Goal: Transaction & Acquisition: Purchase product/service

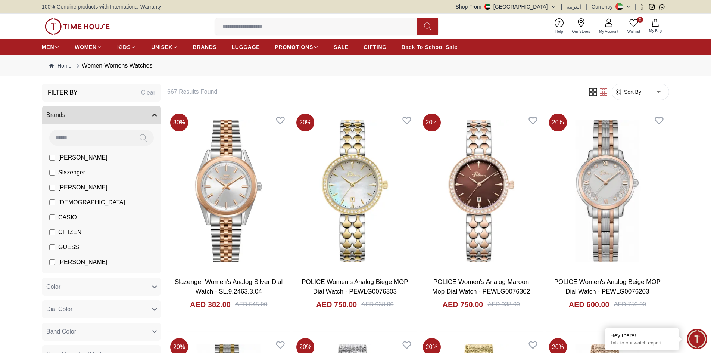
click at [641, 93] on span "Sort By:" at bounding box center [632, 91] width 20 height 7
click at [629, 89] on span "Sort By:" at bounding box center [632, 91] width 20 height 7
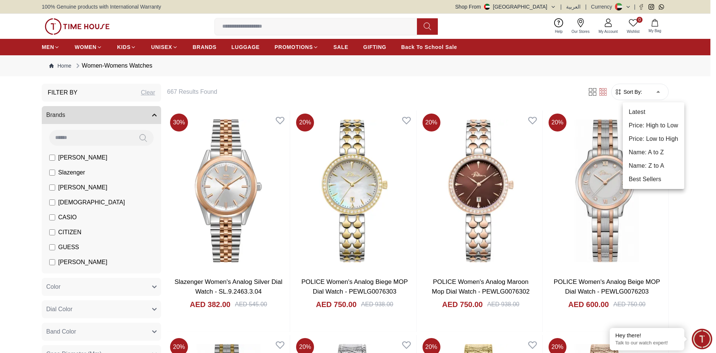
click at [647, 138] on li "Price: Low to High" at bounding box center [654, 138] width 62 height 13
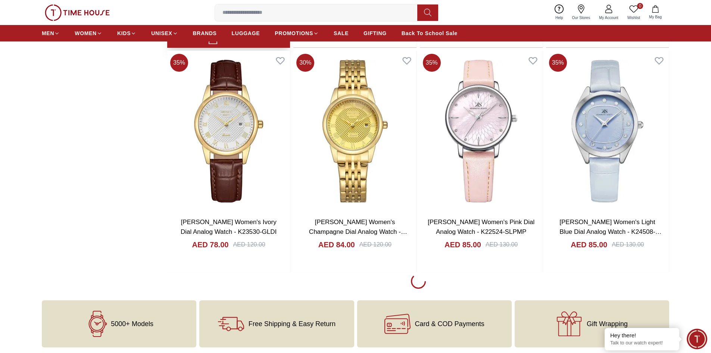
scroll to position [1007, 0]
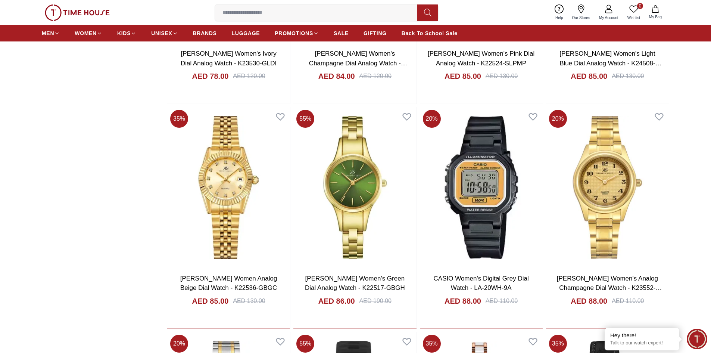
scroll to position [1194, 0]
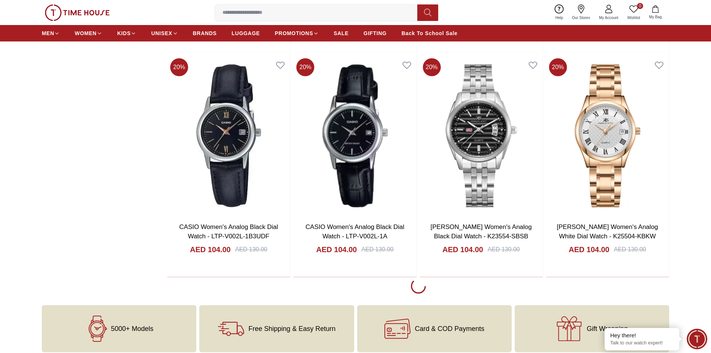
scroll to position [3209, 0]
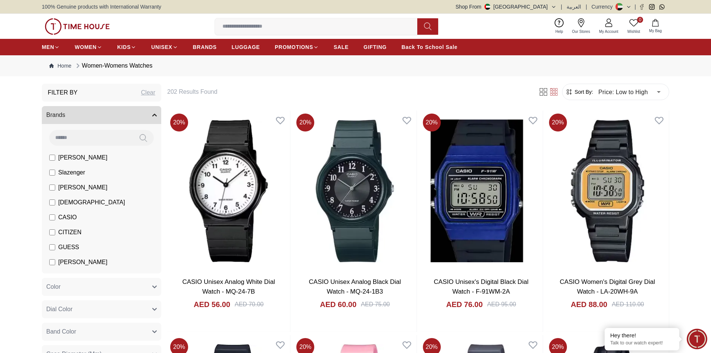
scroll to position [41, 0]
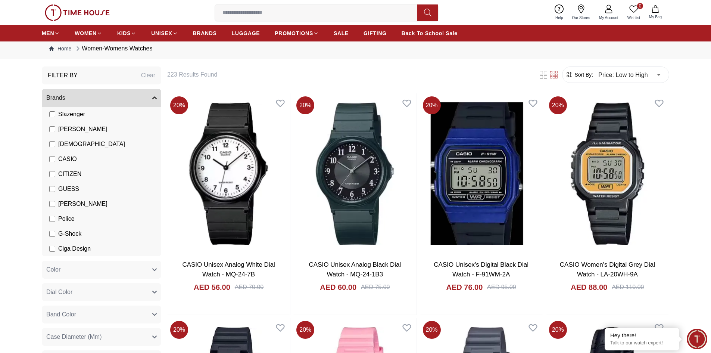
scroll to position [37, 0]
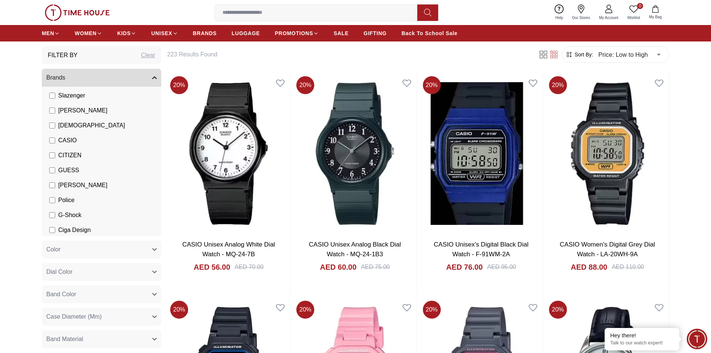
scroll to position [41, 0]
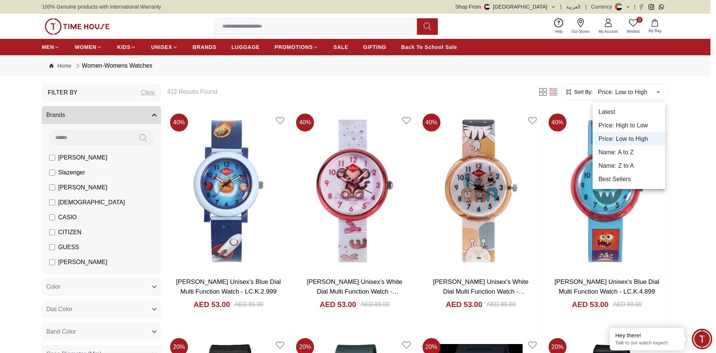
click at [617, 178] on li "Best Sellers" at bounding box center [629, 178] width 73 height 13
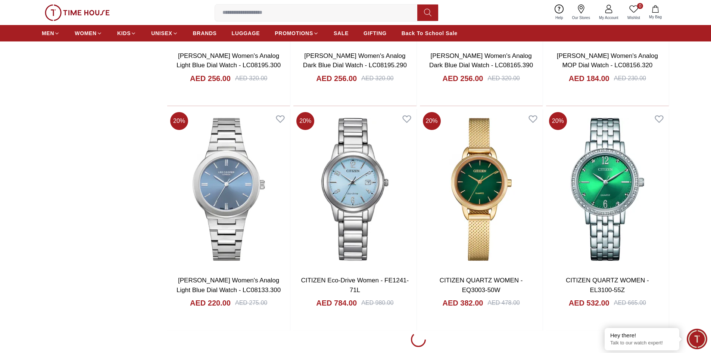
scroll to position [933, 0]
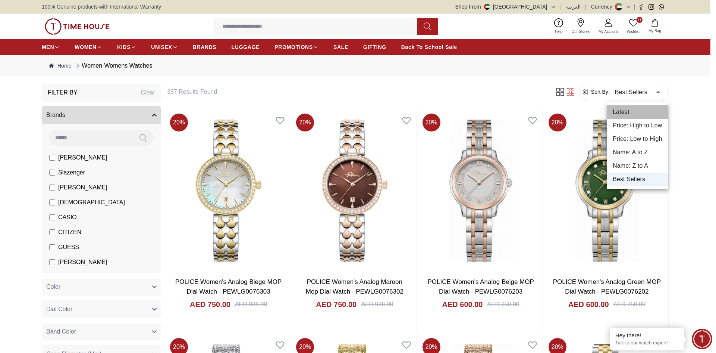
click at [634, 110] on li "Latest" at bounding box center [638, 111] width 62 height 13
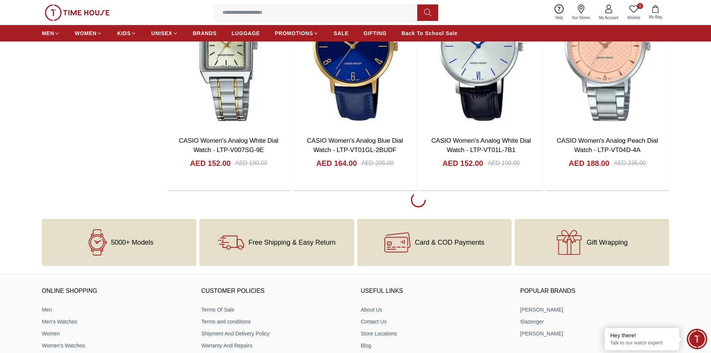
scroll to position [2164, 0]
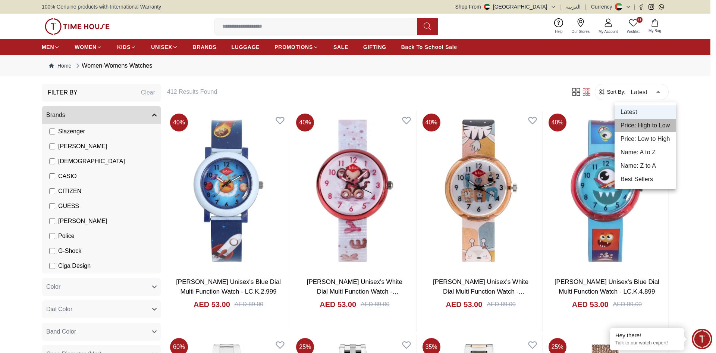
click at [659, 123] on li "Price: High to Low" at bounding box center [646, 125] width 62 height 13
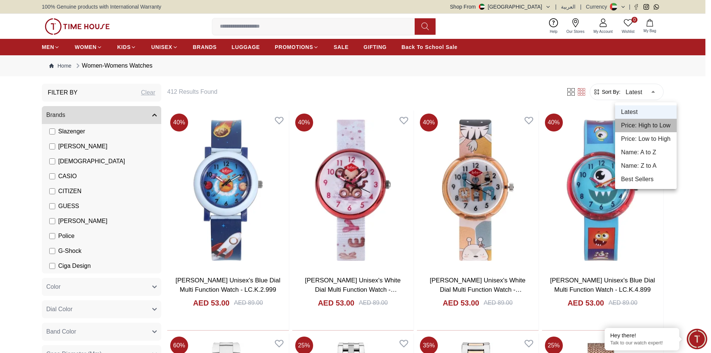
type input "*"
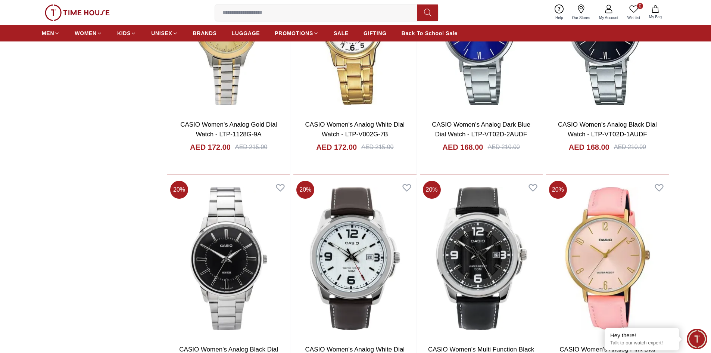
scroll to position [2052, 0]
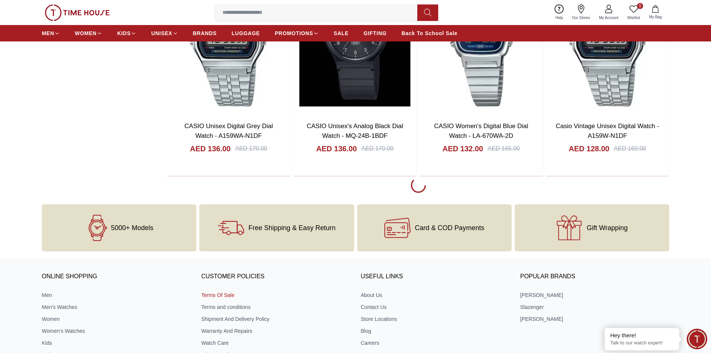
scroll to position [4440, 0]
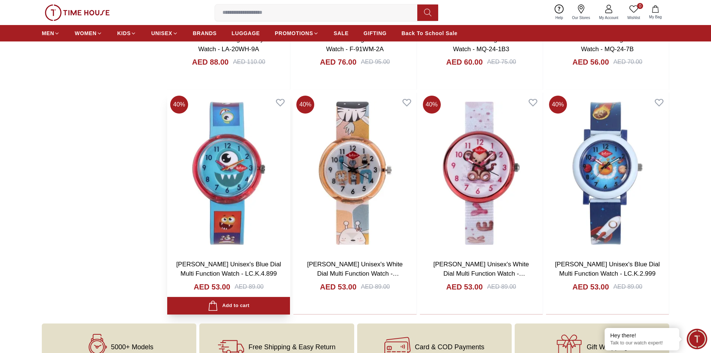
scroll to position [6063, 0]
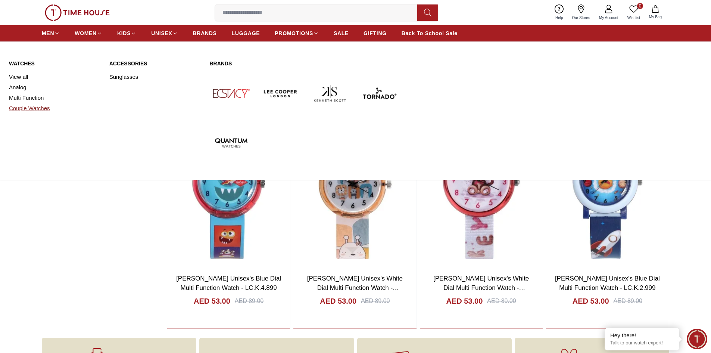
click at [35, 109] on link "Couple Watches" at bounding box center [54, 108] width 91 height 10
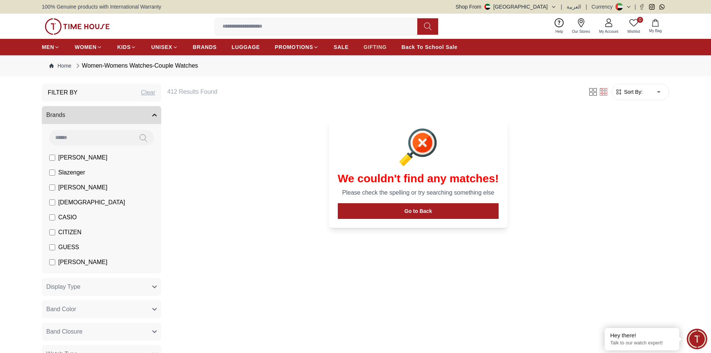
click at [379, 48] on span "GIFTING" at bounding box center [374, 46] width 23 height 7
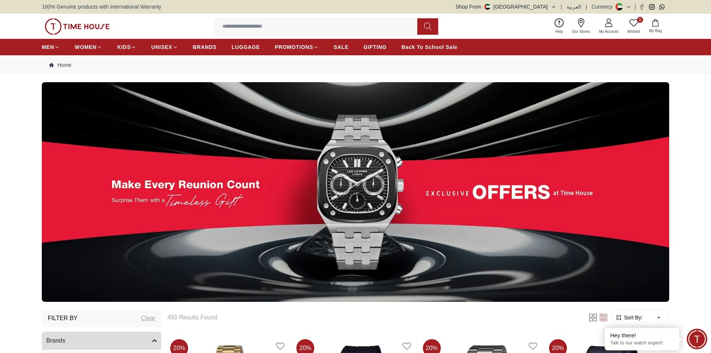
click at [366, 189] on img at bounding box center [355, 191] width 627 height 219
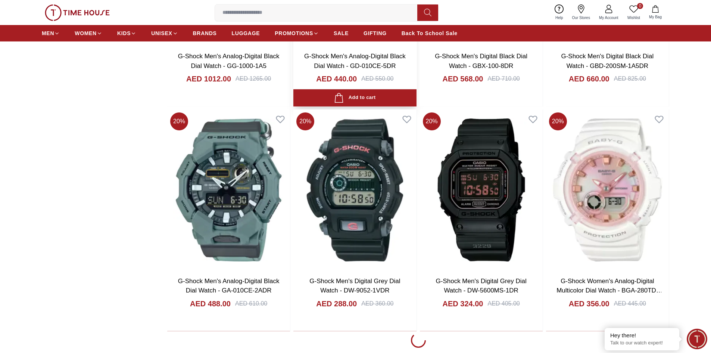
scroll to position [1157, 0]
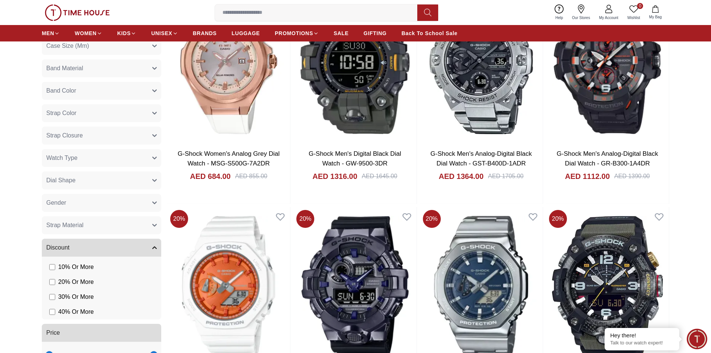
scroll to position [634, 0]
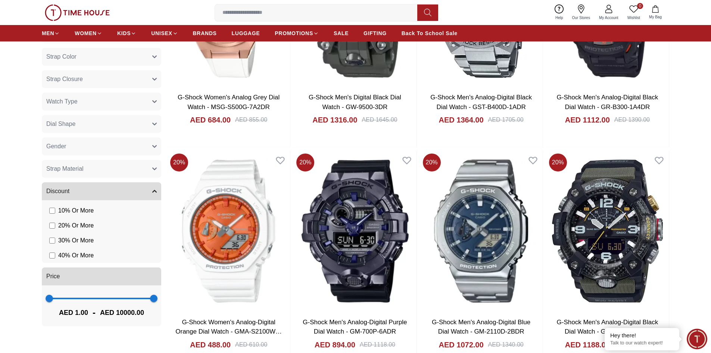
click at [140, 151] on button "Gender" at bounding box center [101, 146] width 119 height 18
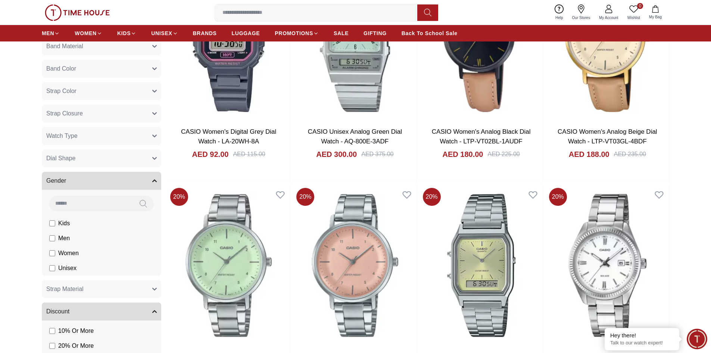
scroll to position [597, 0]
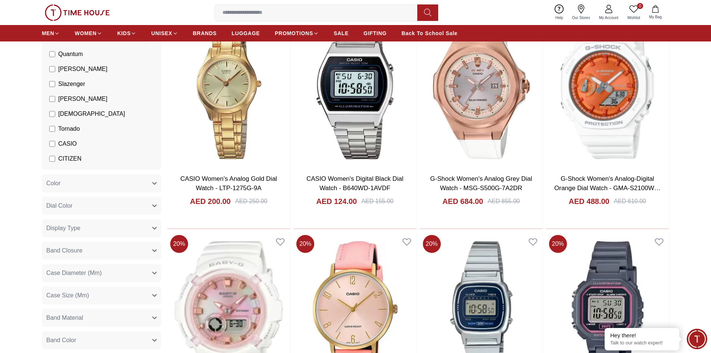
scroll to position [336, 0]
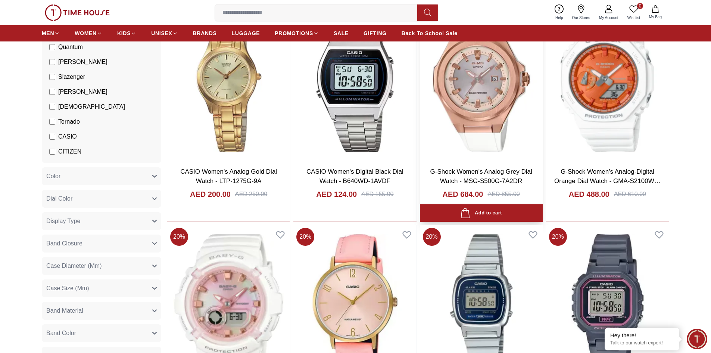
click at [479, 130] on img at bounding box center [481, 80] width 123 height 160
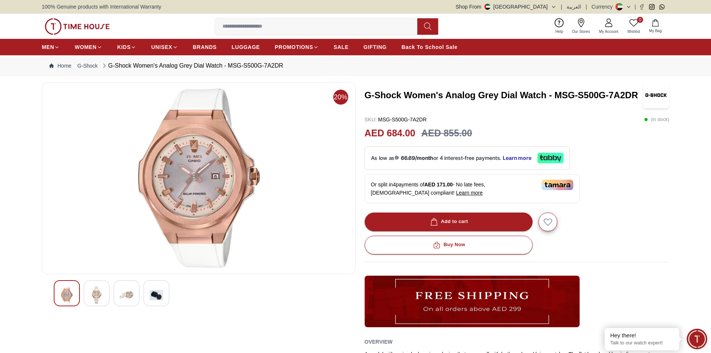
click at [153, 298] on img at bounding box center [156, 294] width 13 height 17
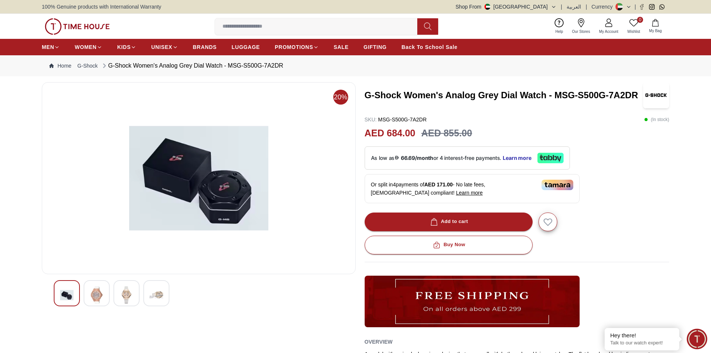
click at [124, 297] on img at bounding box center [126, 294] width 13 height 17
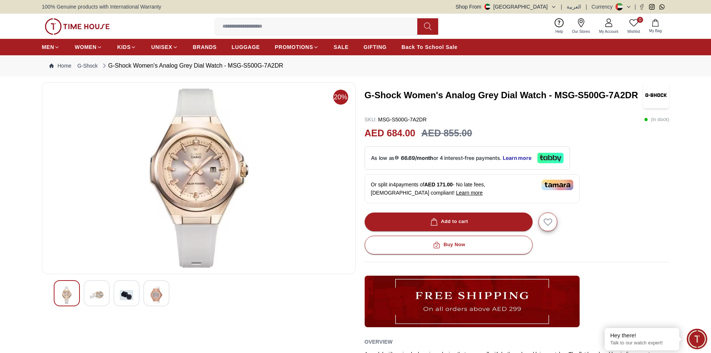
click at [100, 294] on img at bounding box center [96, 294] width 13 height 17
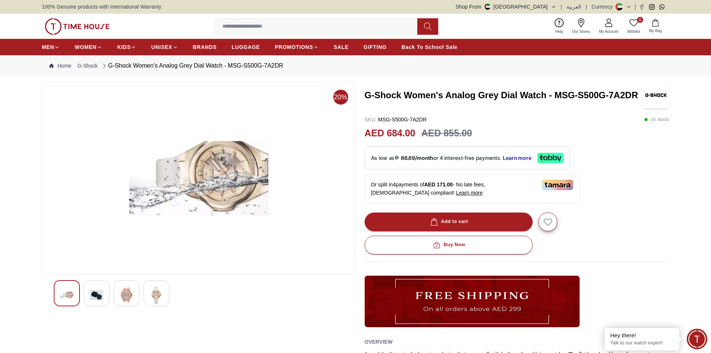
click at [68, 291] on img at bounding box center [66, 294] width 13 height 17
click at [100, 291] on img at bounding box center [96, 294] width 13 height 17
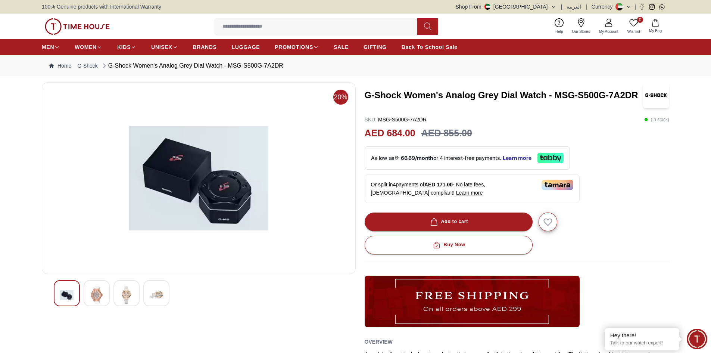
click at [107, 296] on div at bounding box center [97, 293] width 26 height 26
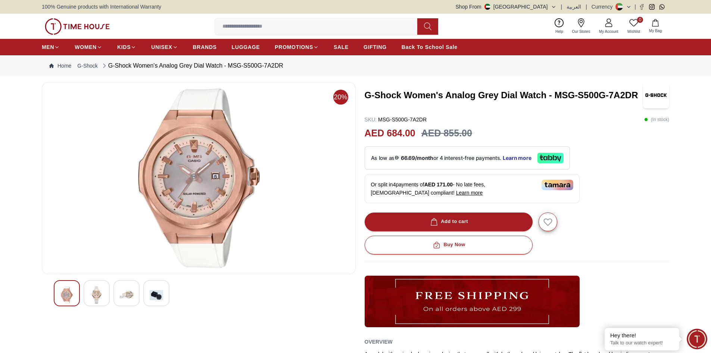
click at [122, 297] on img at bounding box center [126, 294] width 13 height 17
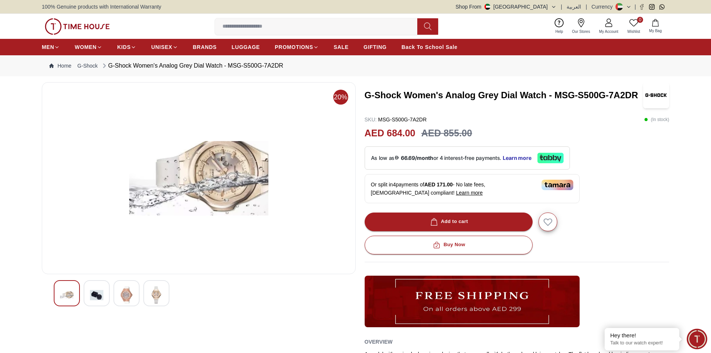
click at [157, 297] on img at bounding box center [156, 294] width 13 height 17
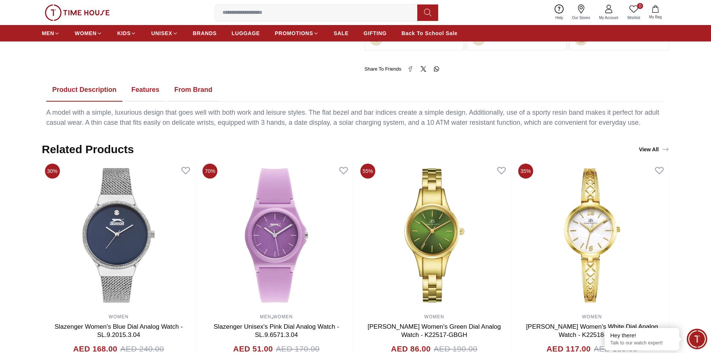
scroll to position [410, 0]
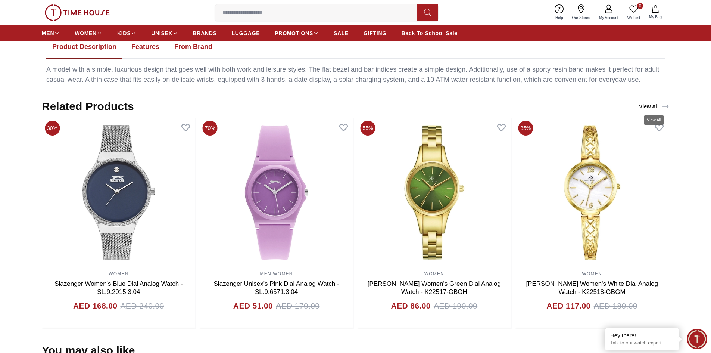
click at [663, 105] on icon "View All" at bounding box center [665, 106] width 7 height 7
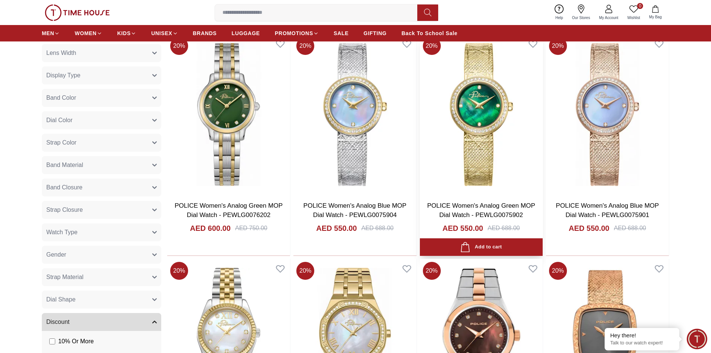
scroll to position [373, 0]
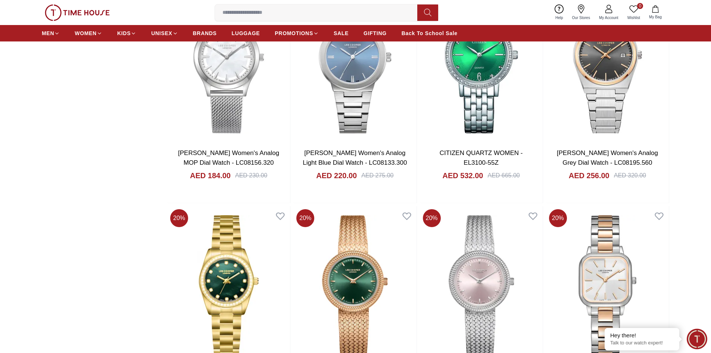
scroll to position [1082, 0]
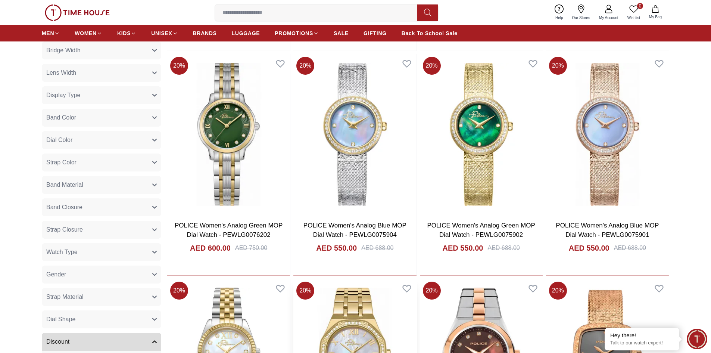
scroll to position [299, 0]
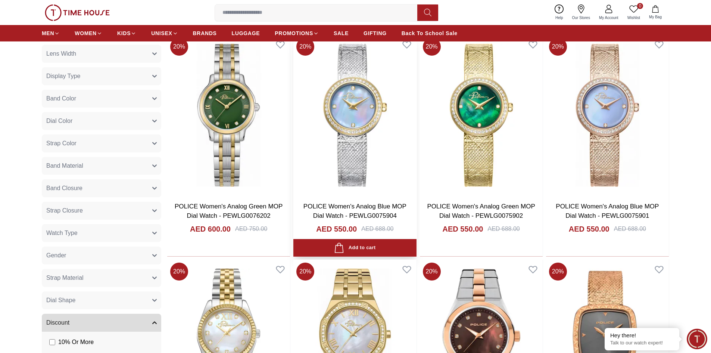
click at [363, 163] on img at bounding box center [354, 115] width 123 height 160
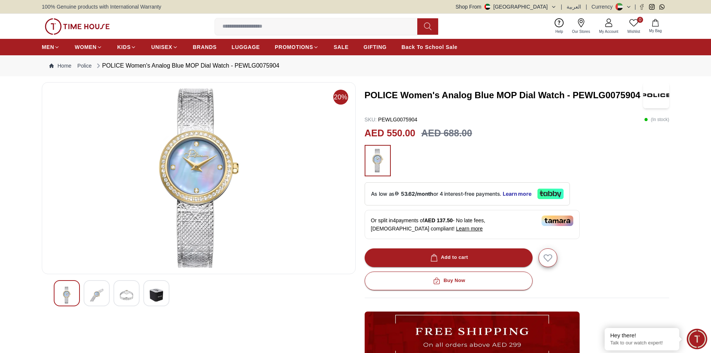
click at [93, 297] on img at bounding box center [96, 294] width 13 height 17
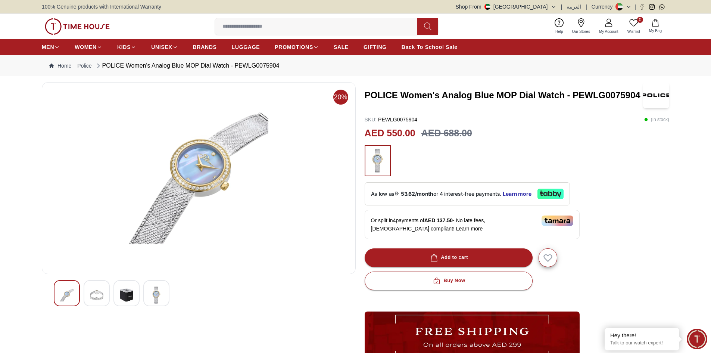
click at [124, 293] on img at bounding box center [126, 294] width 13 height 17
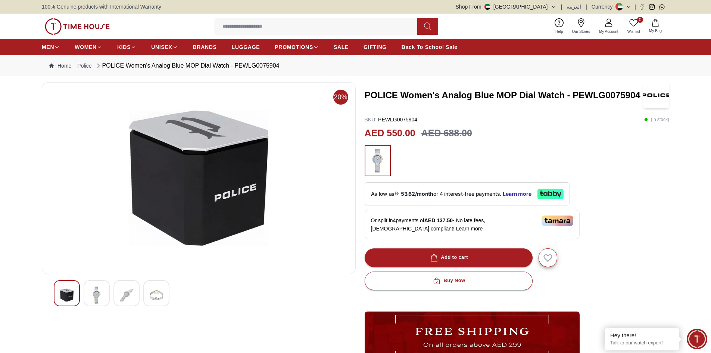
click at [153, 293] on img at bounding box center [156, 294] width 13 height 17
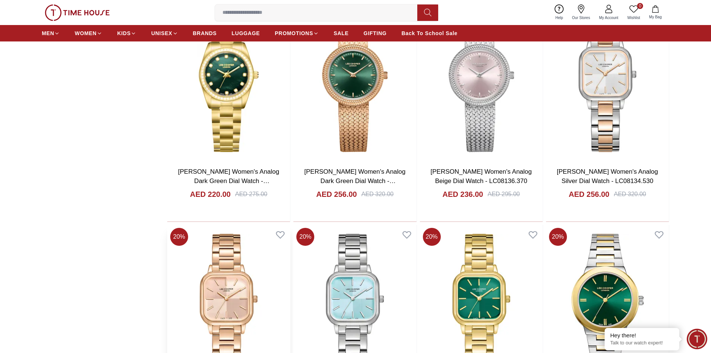
scroll to position [1110, 0]
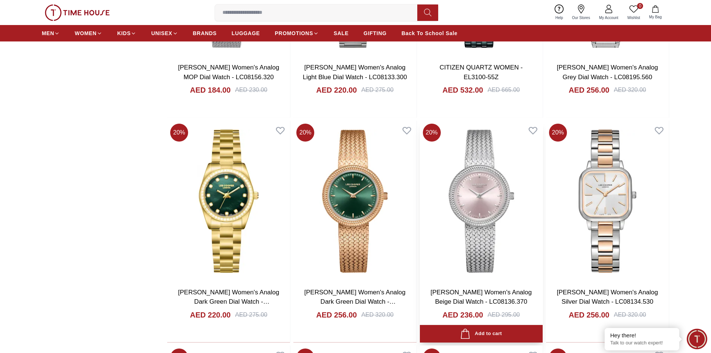
click at [486, 187] on img at bounding box center [481, 201] width 123 height 160
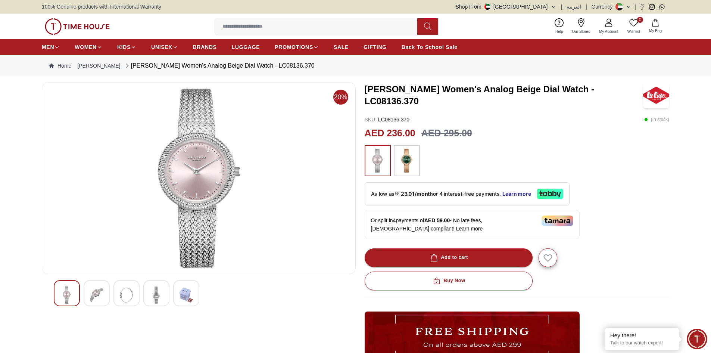
click at [100, 297] on img at bounding box center [96, 294] width 13 height 17
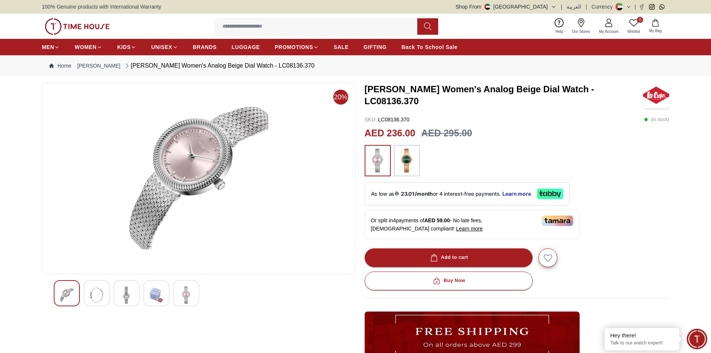
click at [133, 290] on img at bounding box center [126, 294] width 13 height 17
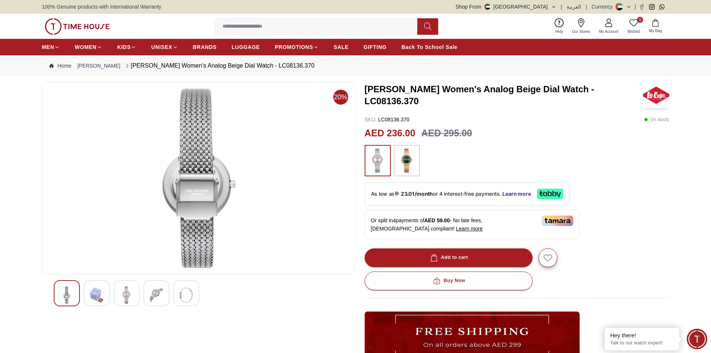
click at [150, 290] on img at bounding box center [156, 294] width 13 height 17
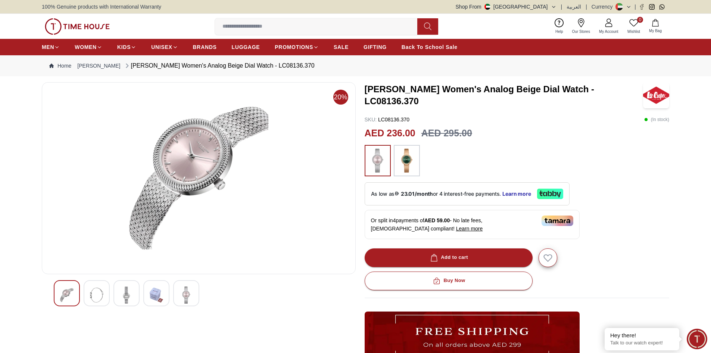
click at [185, 299] on img at bounding box center [185, 294] width 13 height 17
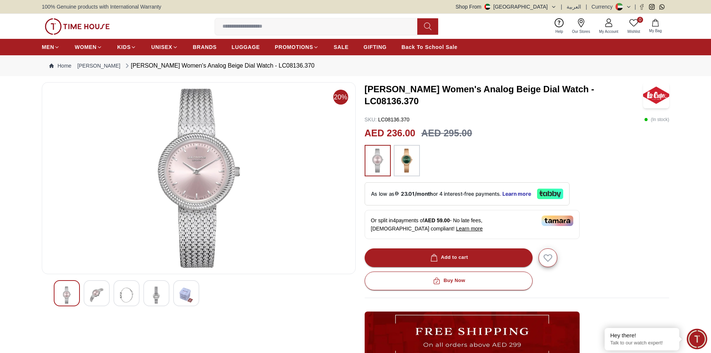
click at [406, 162] on img at bounding box center [406, 161] width 19 height 24
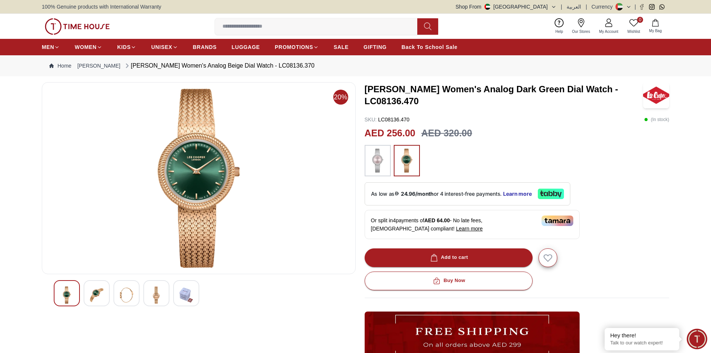
click at [381, 159] on img at bounding box center [377, 161] width 19 height 24
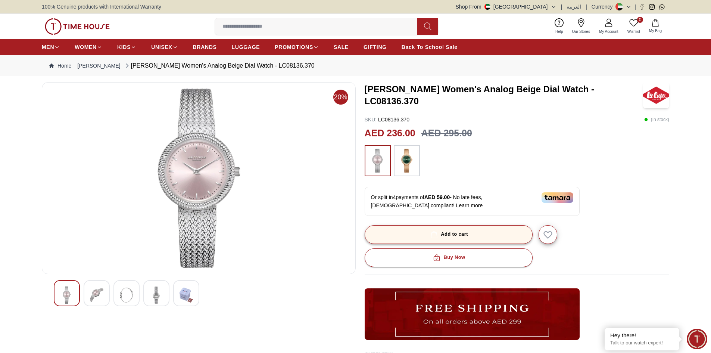
click at [474, 232] on button "Add to cart" at bounding box center [449, 234] width 168 height 19
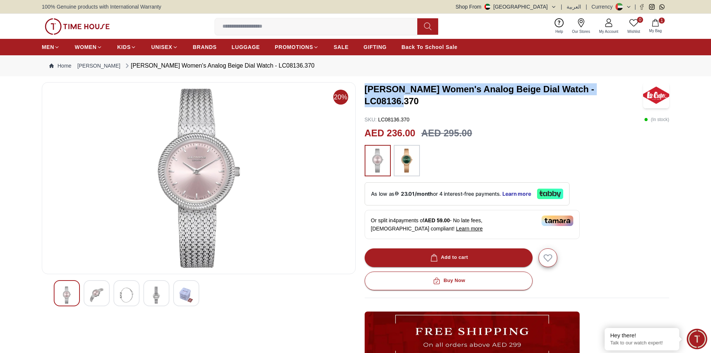
drag, startPoint x: 362, startPoint y: 96, endPoint x: 628, endPoint y: 97, distance: 265.3
click at [628, 97] on div "20% [PERSON_NAME] Women's Analog Beige Dial Watch - LC08136.370 SKU : LC08136.3…" at bounding box center [355, 271] width 627 height 379
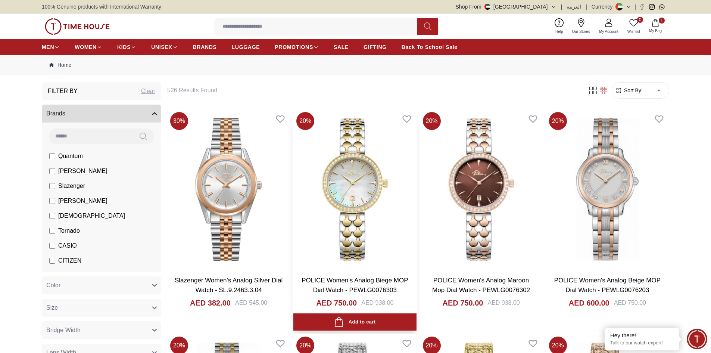
click at [354, 224] on img at bounding box center [354, 189] width 123 height 160
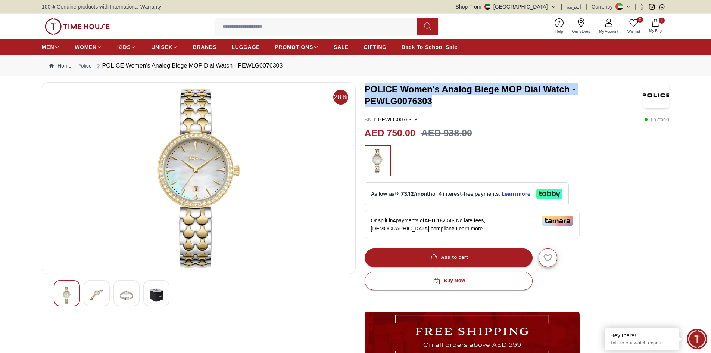
drag, startPoint x: 365, startPoint y: 87, endPoint x: 447, endPoint y: 100, distance: 82.6
click at [447, 100] on h3 "POLICE Women's Analog Biege MOP Dial Watch - PEWLG0076303" at bounding box center [504, 95] width 279 height 24
copy h3 "POLICE Women's Analog Biege MOP Dial Watch - PEWLG0076303"
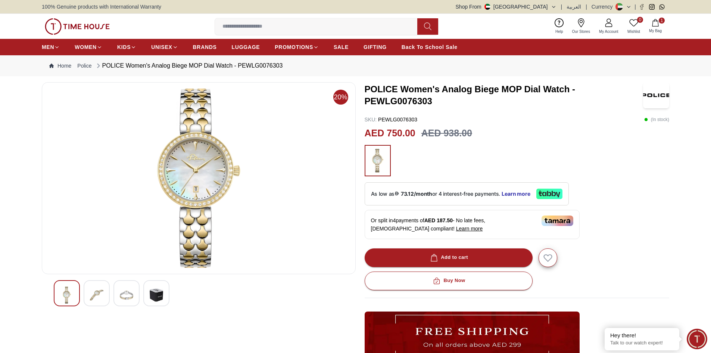
click at [528, 129] on div "AED 750.00 AED 938.00" at bounding box center [517, 133] width 305 height 14
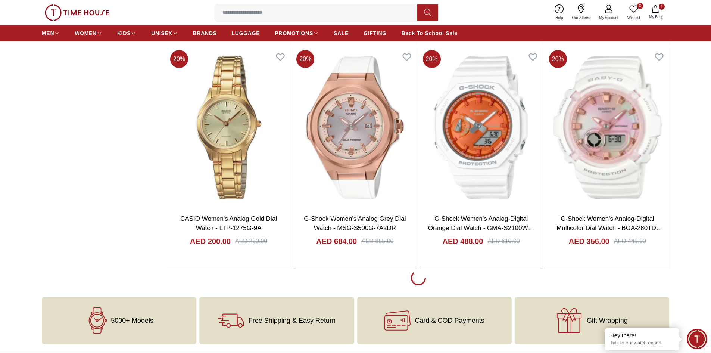
scroll to position [3209, 0]
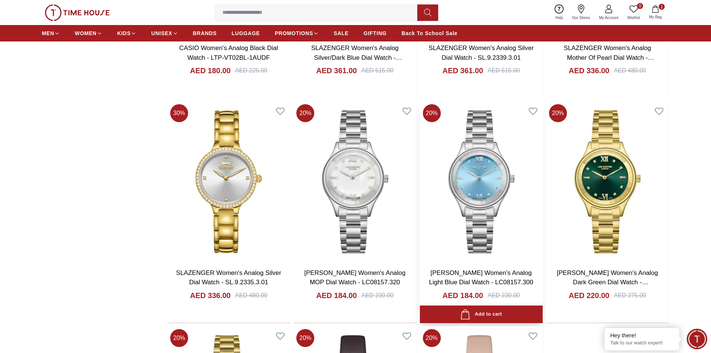
scroll to position [4067, 0]
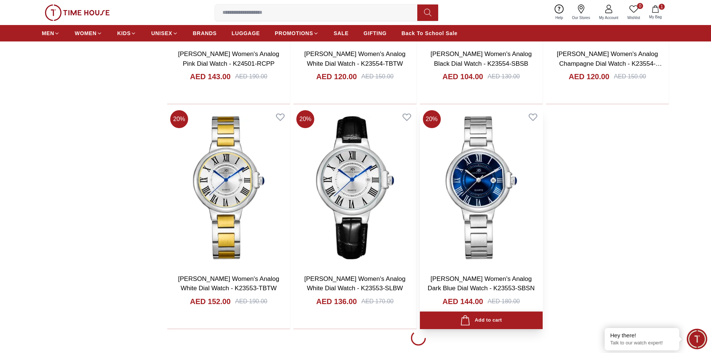
scroll to position [6530, 0]
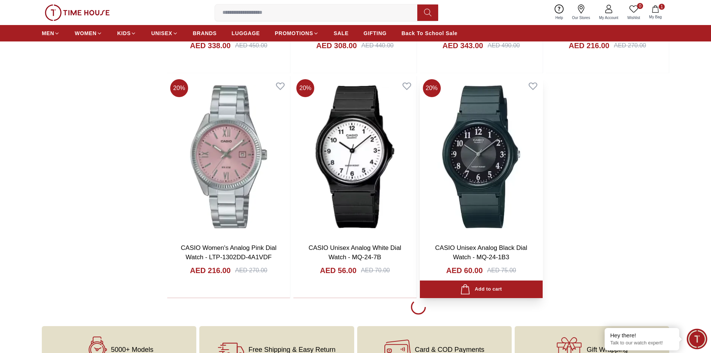
scroll to position [7687, 0]
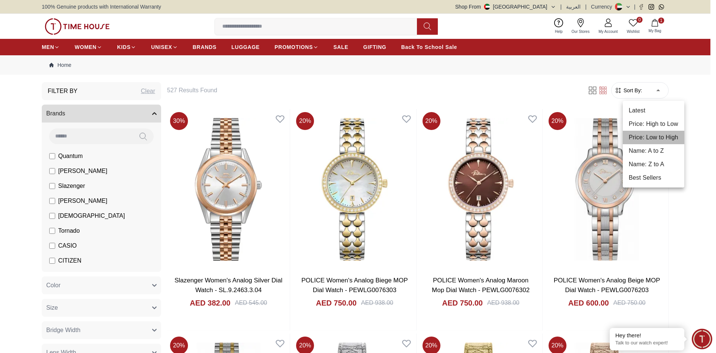
click at [661, 134] on li "Price: Low to High" at bounding box center [654, 137] width 62 height 13
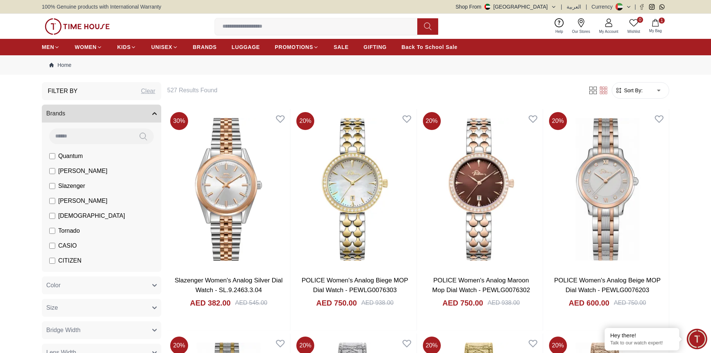
type input "*"
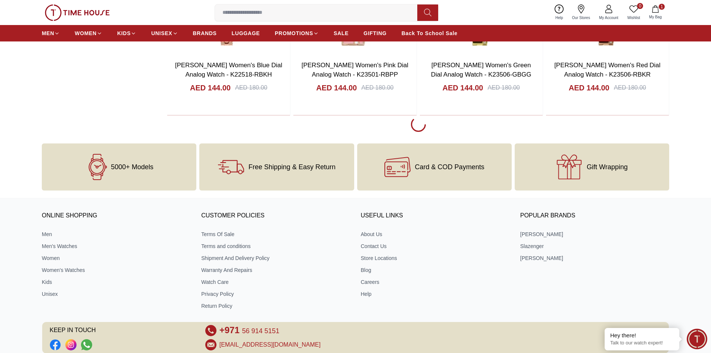
scroll to position [2239, 0]
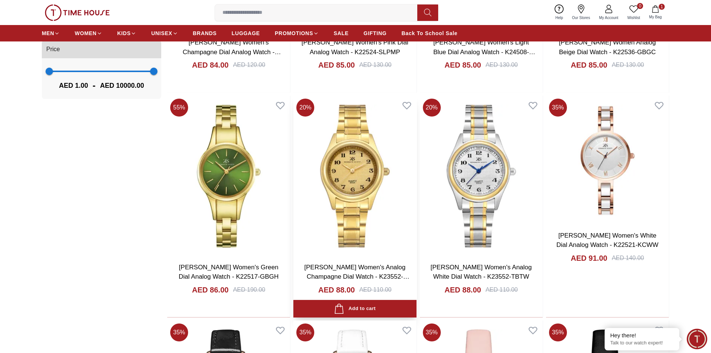
scroll to position [709, 0]
